Goal: Task Accomplishment & Management: Use online tool/utility

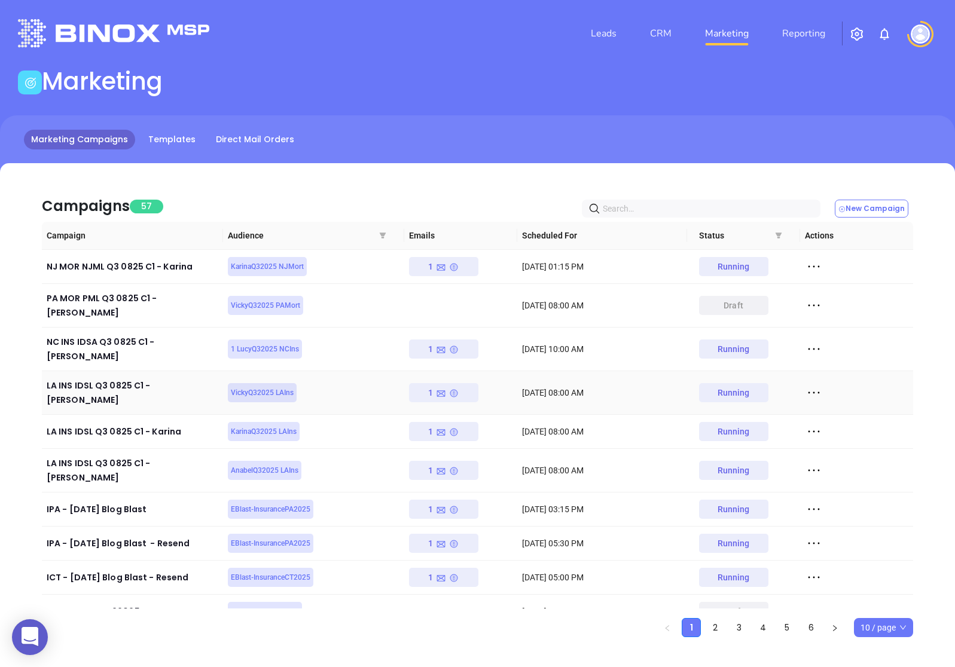
click at [812, 384] on icon at bounding box center [814, 393] width 18 height 18
click at [822, 416] on icon at bounding box center [818, 413] width 9 height 9
click at [816, 423] on icon at bounding box center [814, 432] width 18 height 18
click at [836, 442] on div "View" at bounding box center [868, 446] width 108 height 13
click at [815, 462] on icon at bounding box center [814, 471] width 18 height 18
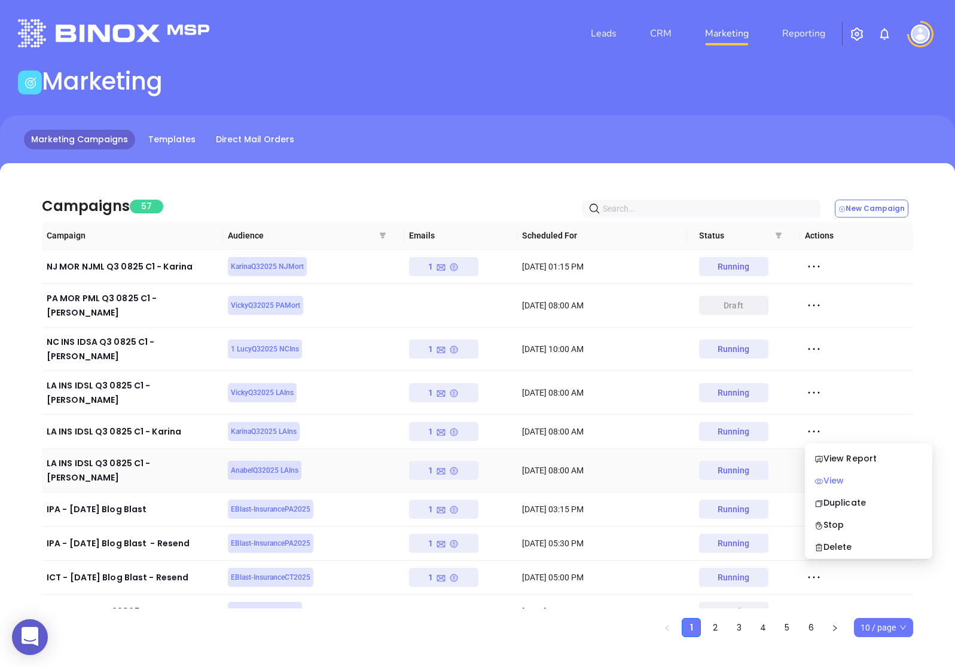
click at [830, 479] on div "View" at bounding box center [868, 480] width 108 height 13
click at [883, 202] on button "New Campaign" at bounding box center [872, 209] width 74 height 18
